Goal: Information Seeking & Learning: Check status

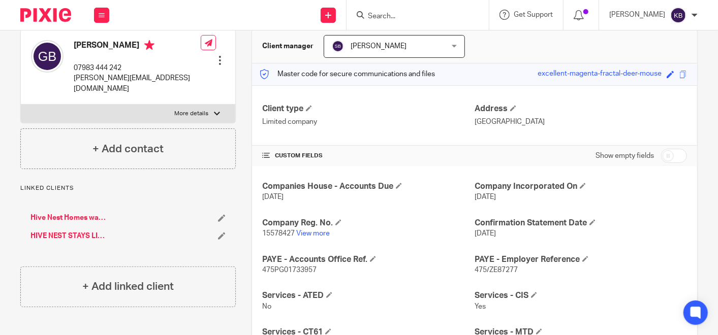
scroll to position [113, 0]
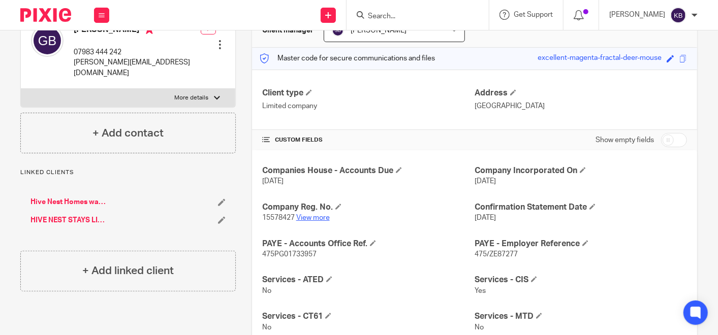
click at [312, 214] on link "View more" at bounding box center [313, 217] width 34 height 7
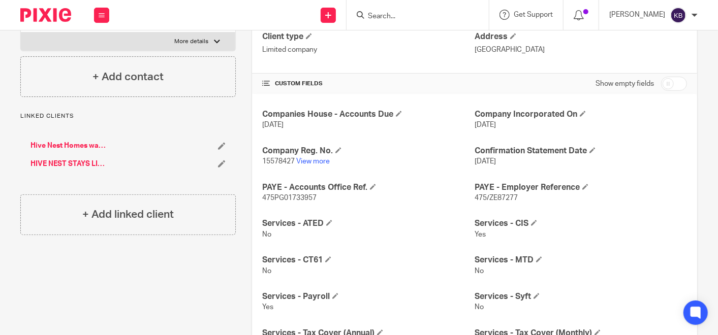
click at [385, 16] on input "Search" at bounding box center [412, 16] width 91 height 9
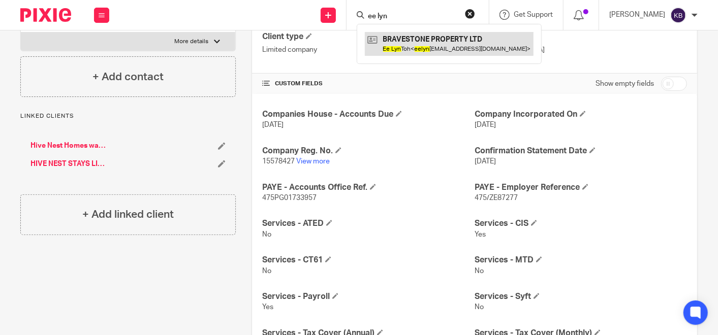
type input "ee lyn"
click at [409, 43] on link at bounding box center [449, 43] width 169 height 23
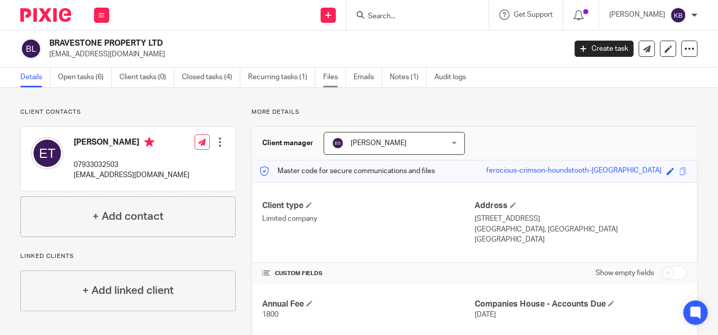
click at [330, 78] on link "Files" at bounding box center [334, 78] width 23 height 20
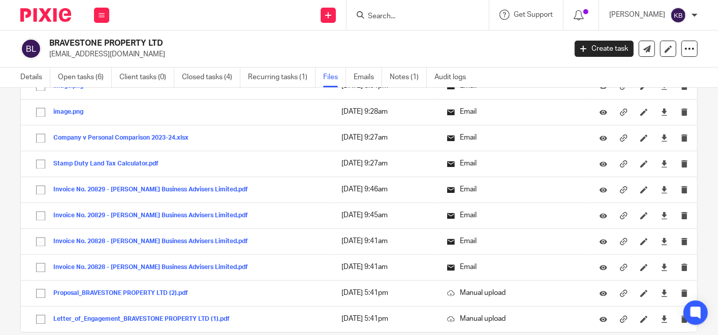
scroll to position [1185, 0]
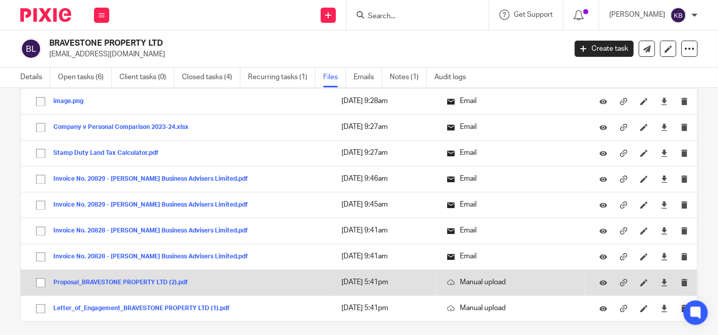
click at [171, 279] on button "Proposal_BRAVESTONE PROPERTY LTD (2).pdf" at bounding box center [124, 282] width 142 height 7
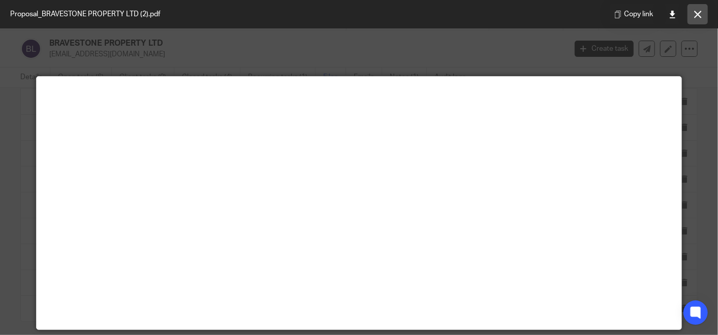
click at [701, 11] on icon at bounding box center [698, 15] width 8 height 8
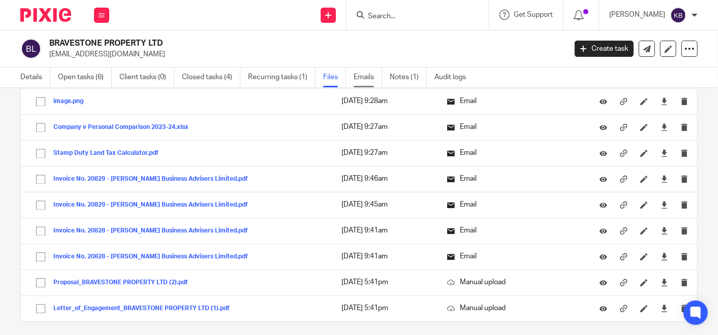
click at [358, 72] on link "Emails" at bounding box center [368, 78] width 28 height 20
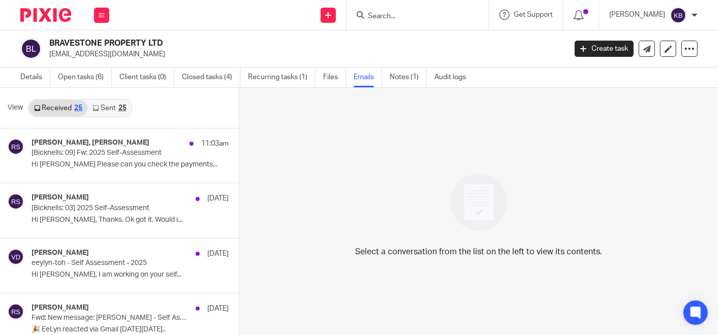
scroll to position [1, 0]
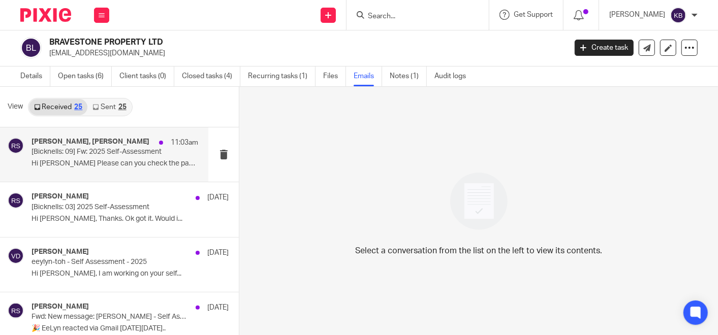
click at [110, 161] on p "Hi Kate Please can you check the payments..." at bounding box center [115, 164] width 167 height 9
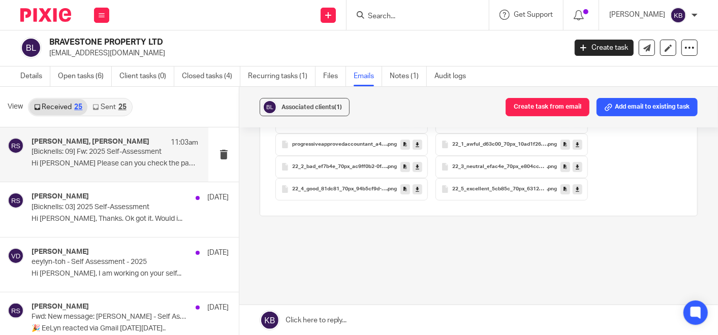
scroll to position [2409, 0]
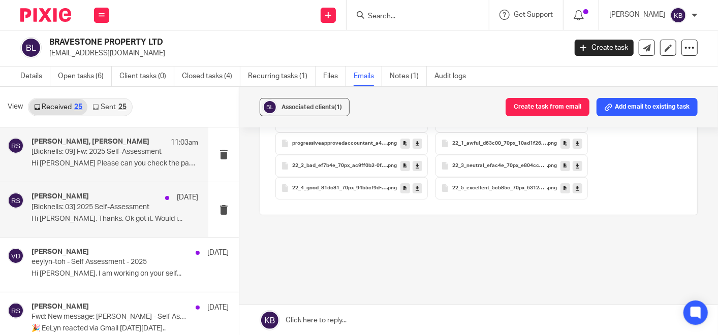
click at [106, 216] on p "Hi Rachel, Thanks. Ok got it. Would i..." at bounding box center [115, 219] width 167 height 9
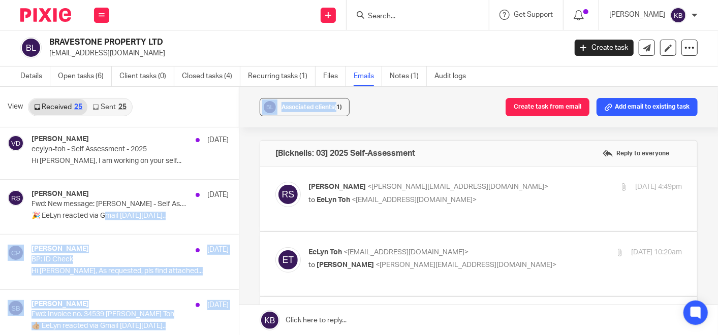
scroll to position [0, 0]
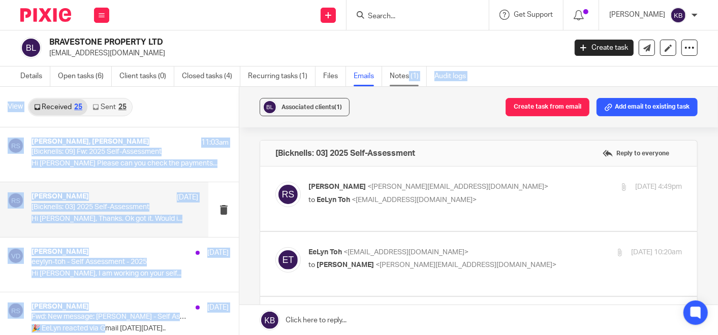
click at [409, 78] on link "Notes (1)" at bounding box center [408, 77] width 37 height 20
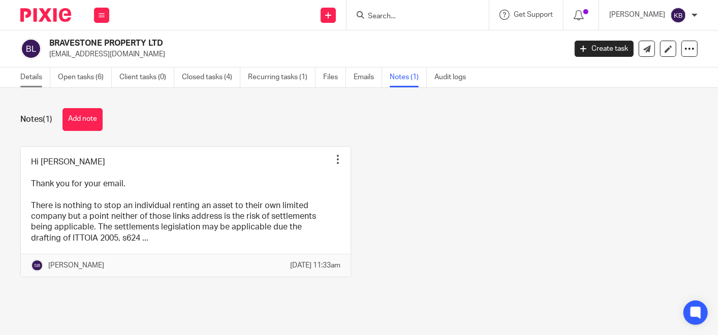
click at [30, 73] on link "Details" at bounding box center [35, 78] width 30 height 20
